Goal: Task Accomplishment & Management: Complete application form

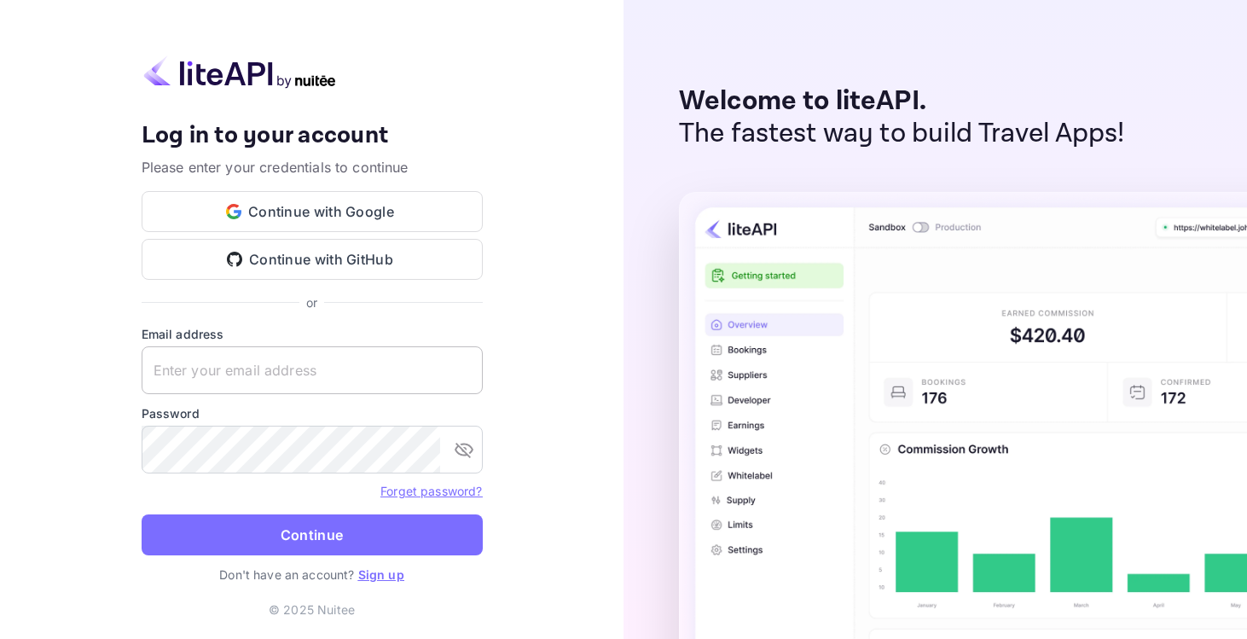
click at [403, 373] on input "text" at bounding box center [312, 370] width 341 height 48
click at [270, 360] on input "text" at bounding box center [312, 370] width 341 height 48
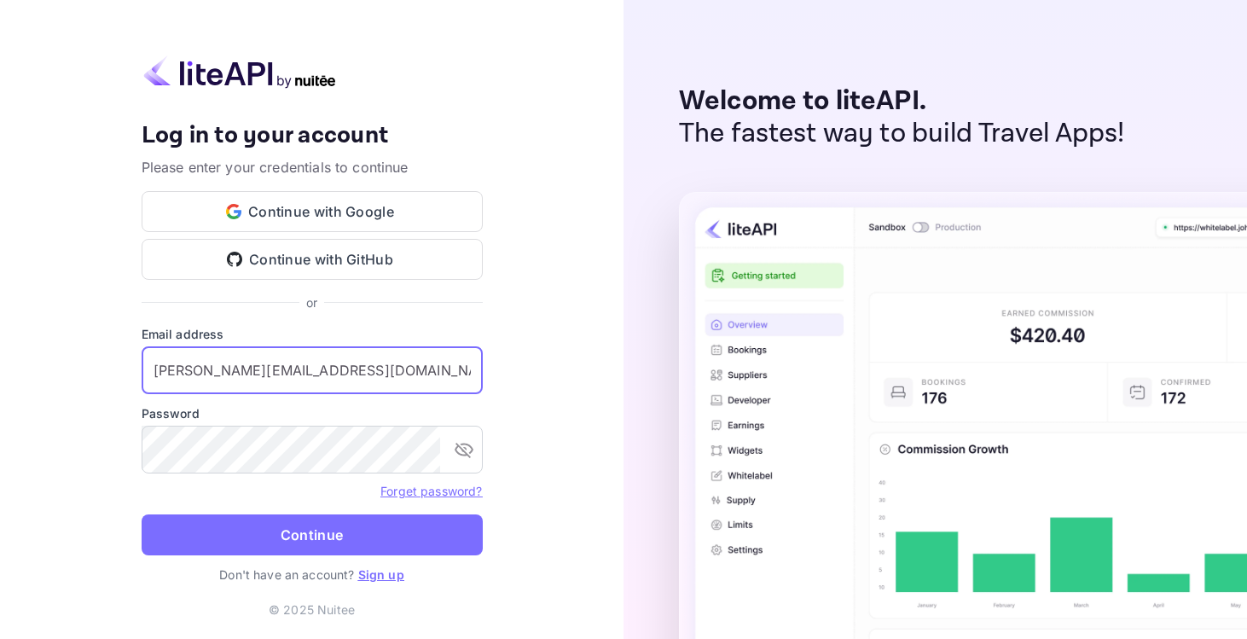
type input "[PERSON_NAME][EMAIL_ADDRESS][DOMAIN_NAME]"
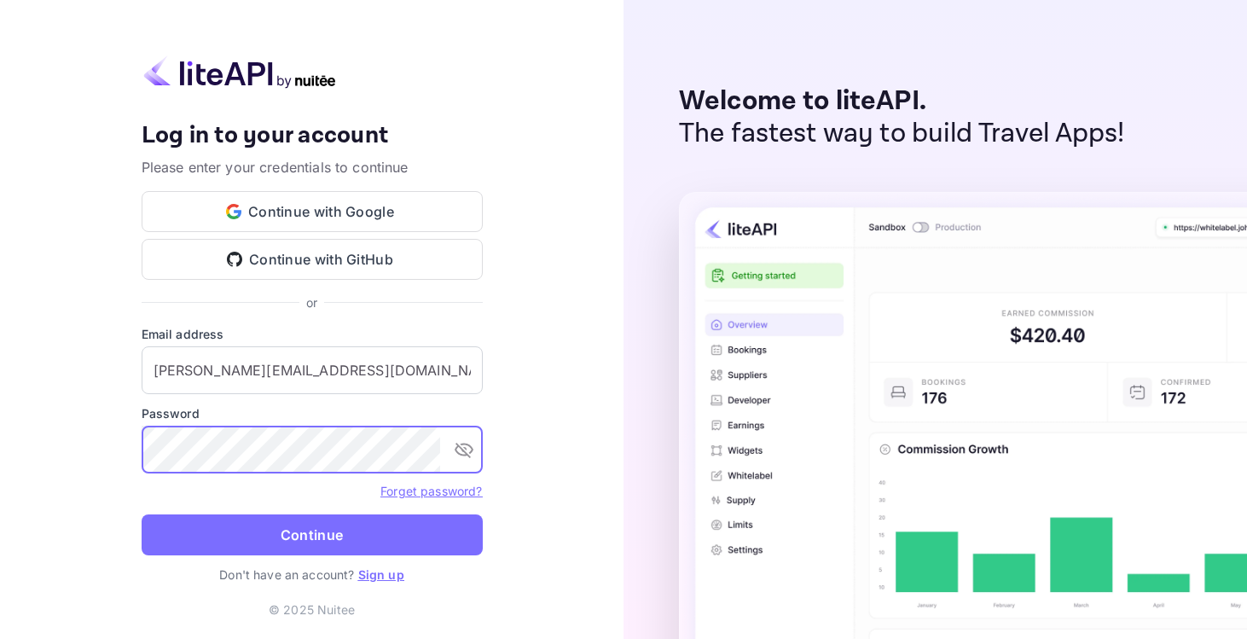
click at [142, 514] on button "Continue" at bounding box center [312, 534] width 341 height 41
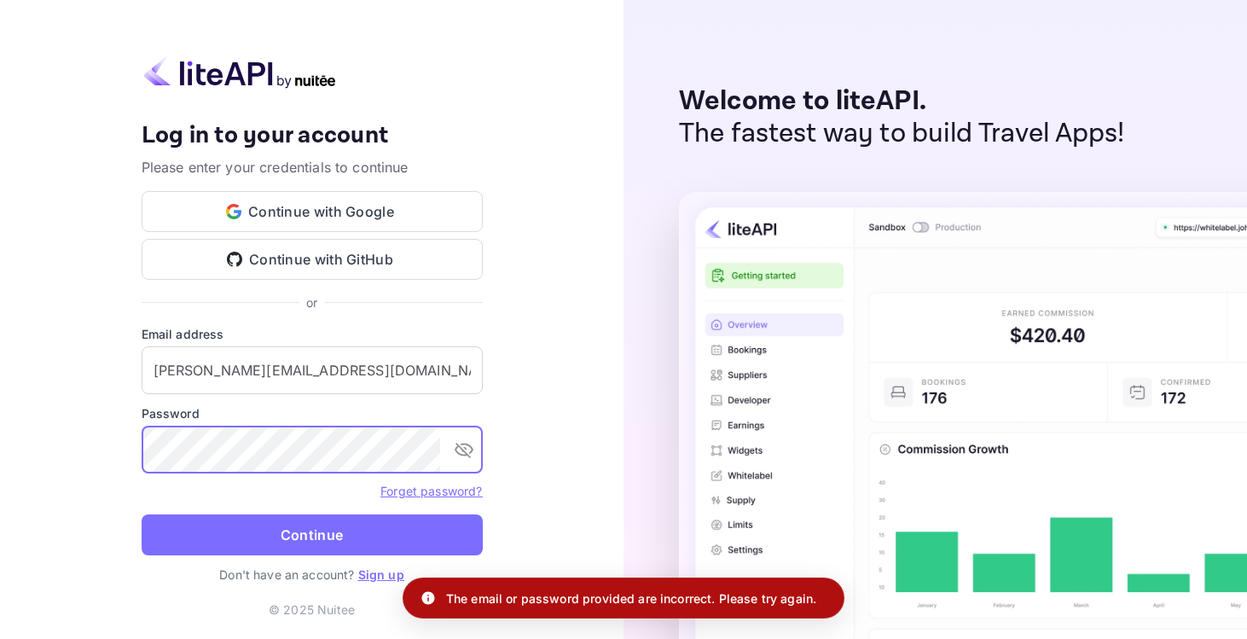
click at [91, 449] on div "Your account has been created successfully, a confirmation link has been sent t…" at bounding box center [311, 319] width 623 height 639
click at [142, 514] on button "Continue" at bounding box center [312, 534] width 341 height 41
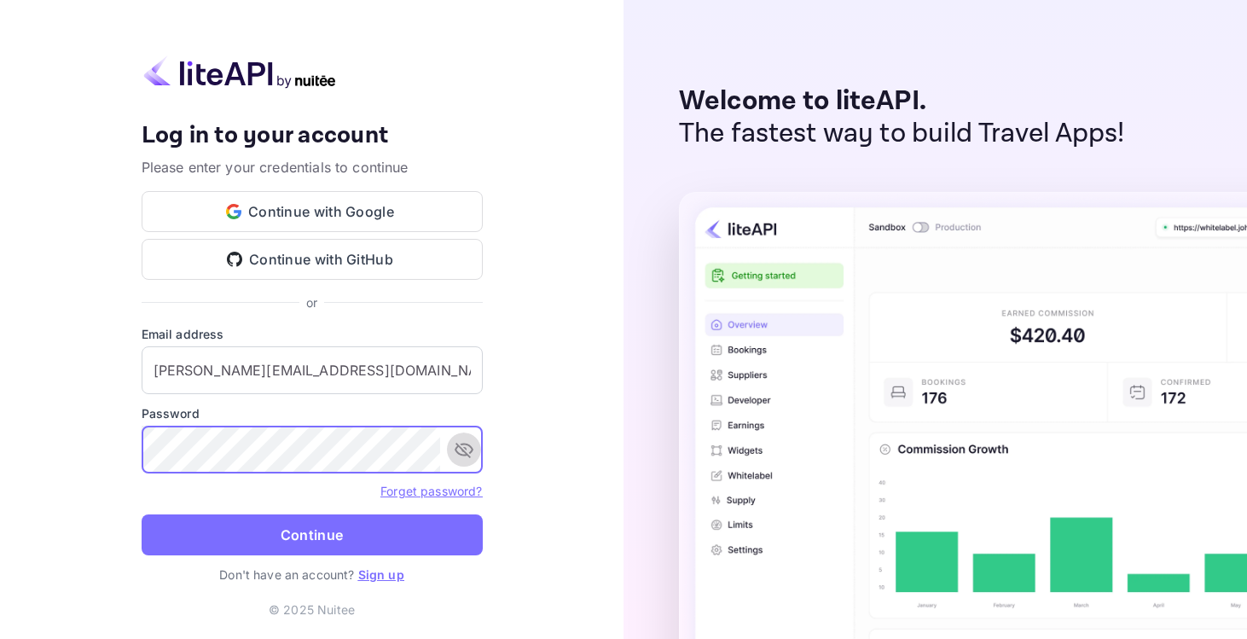
click at [467, 447] on icon "toggle password visibility" at bounding box center [464, 449] width 20 height 20
click at [142, 514] on button "Continue" at bounding box center [312, 534] width 341 height 41
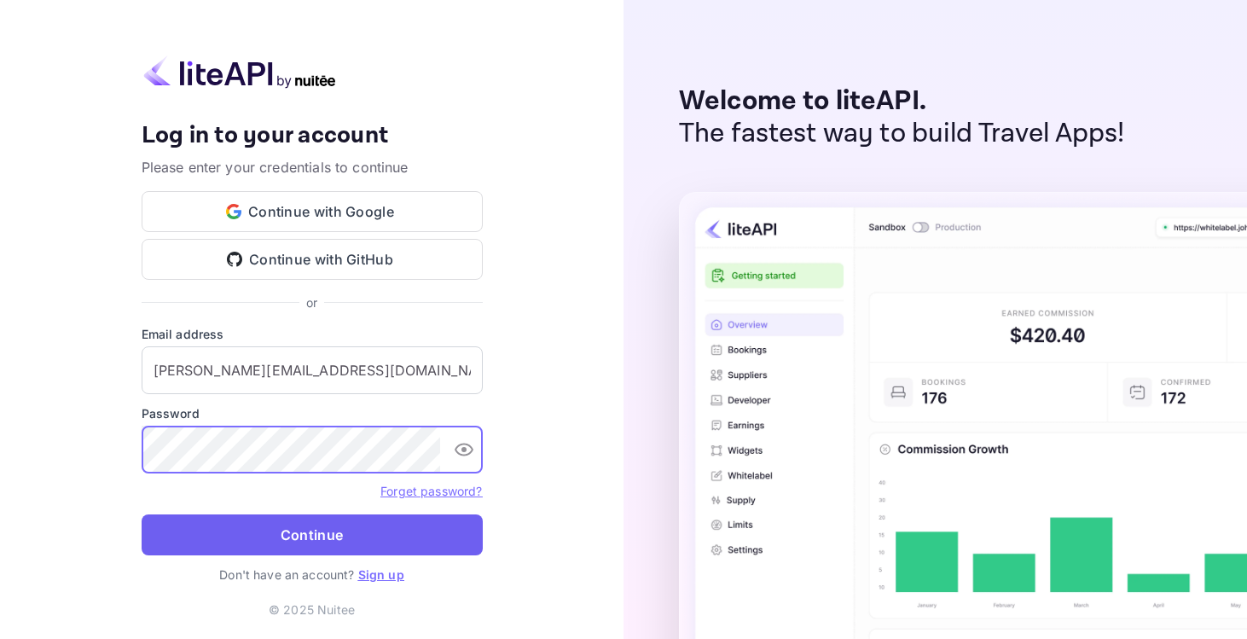
click at [364, 537] on button "Continue" at bounding box center [312, 534] width 341 height 41
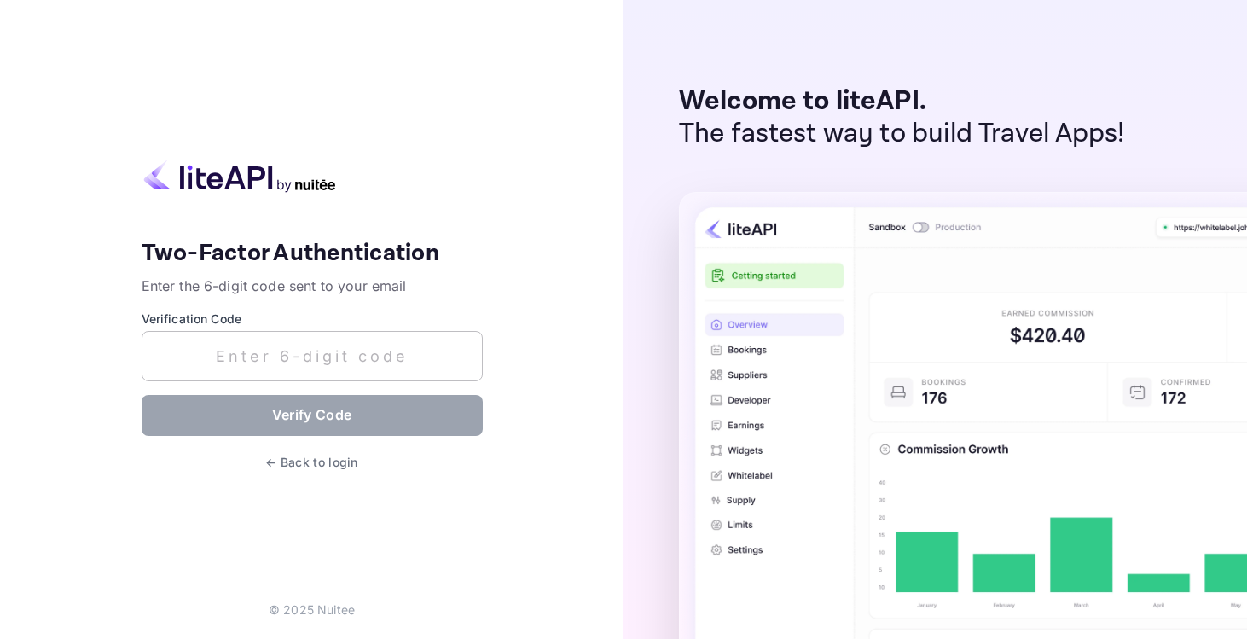
click at [335, 358] on input "text" at bounding box center [312, 356] width 341 height 50
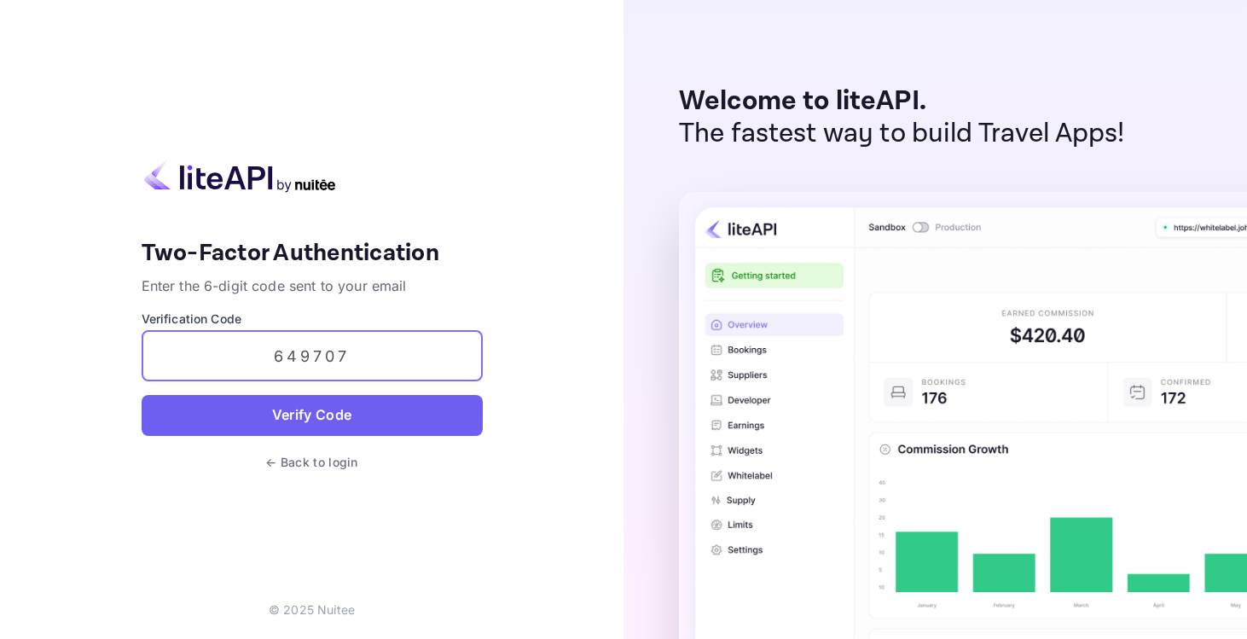
type input "649707"
click at [320, 404] on button "Verify Code" at bounding box center [312, 415] width 341 height 41
